Goal: Task Accomplishment & Management: Manage account settings

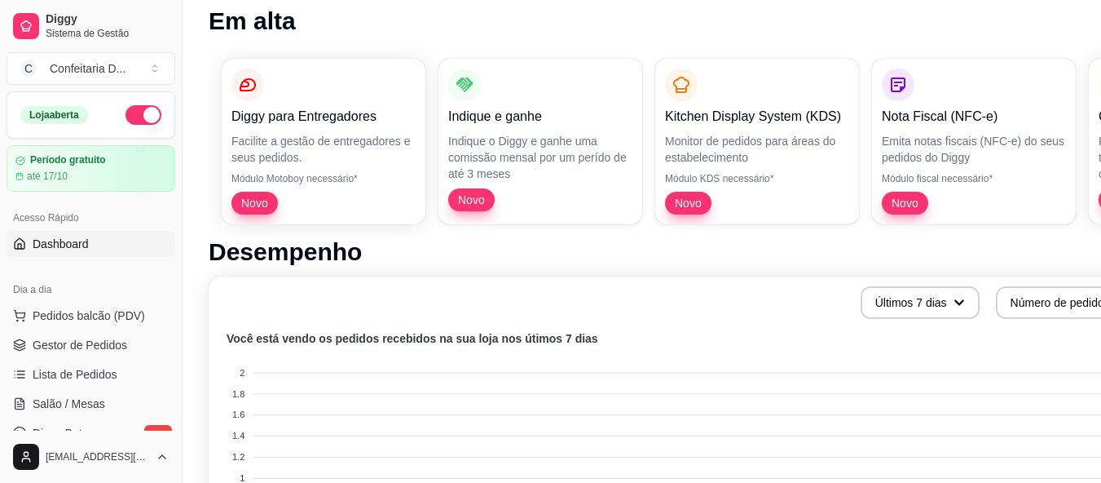
scroll to position [163, 0]
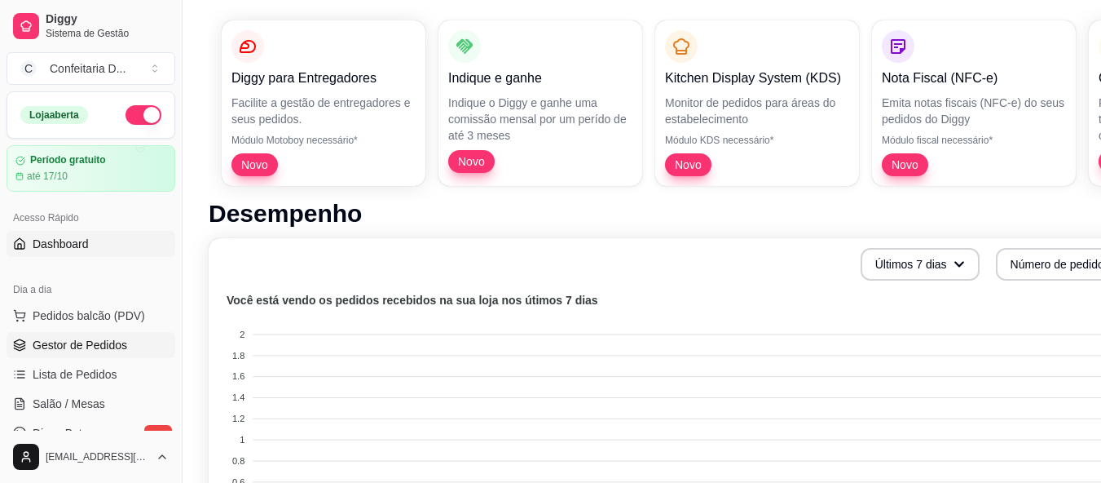
click at [104, 349] on span "Gestor de Pedidos" at bounding box center [80, 345] width 95 height 16
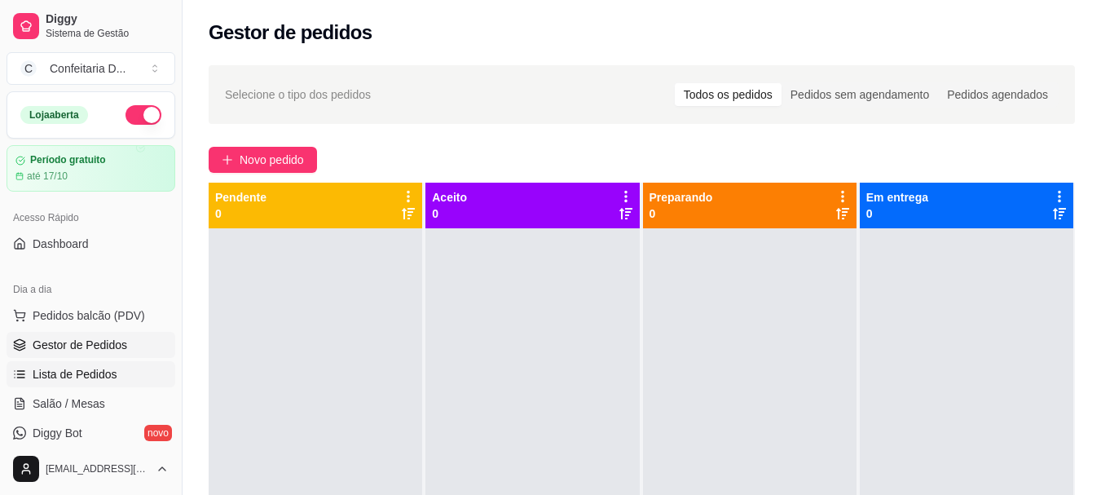
click at [83, 364] on link "Lista de Pedidos" at bounding box center [91, 374] width 169 height 26
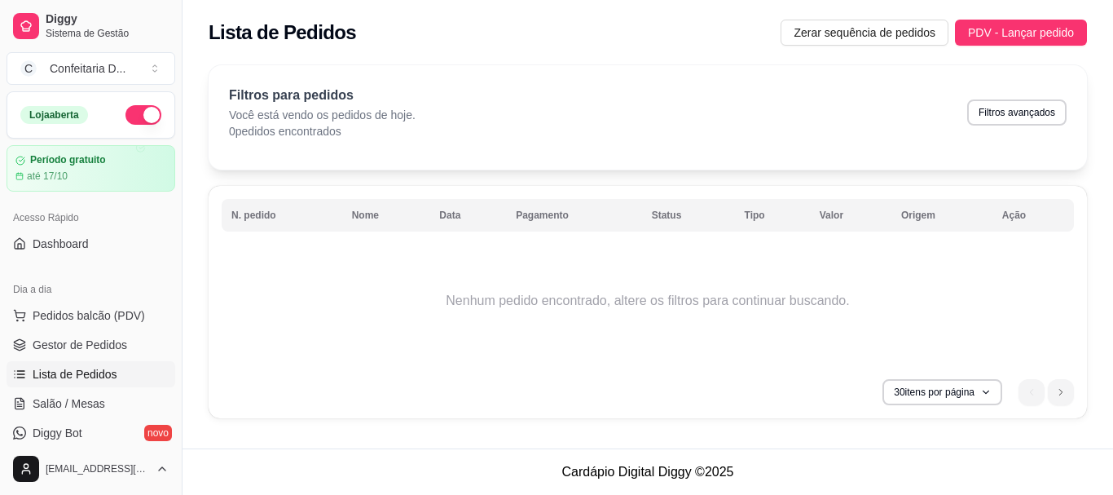
click at [126, 113] on button "button" at bounding box center [144, 115] width 36 height 20
